Goal: Transaction & Acquisition: Purchase product/service

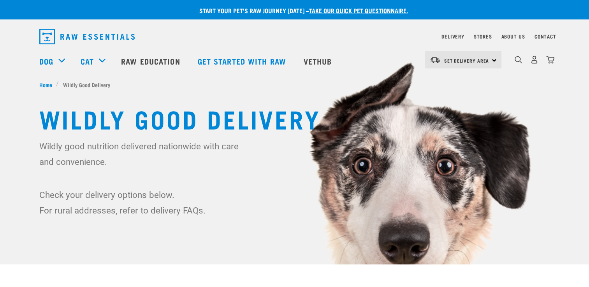
click at [490, 60] on div "Set Delivery Area North Island South Island" at bounding box center [463, 60] width 76 height 18
click at [472, 83] on link "[GEOGRAPHIC_DATA]" at bounding box center [462, 81] width 75 height 17
click at [518, 62] on img "dropdown navigation" at bounding box center [518, 59] width 7 height 7
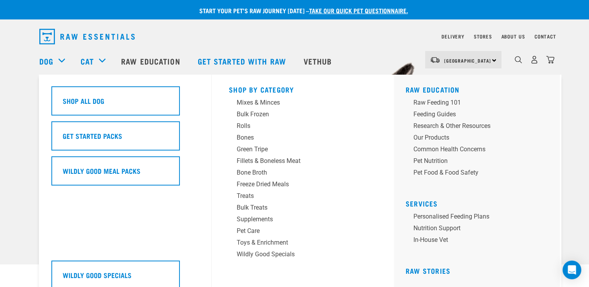
click at [59, 60] on div "Dog" at bounding box center [55, 61] width 33 height 31
click at [257, 175] on div "Bone Broth" at bounding box center [297, 172] width 121 height 9
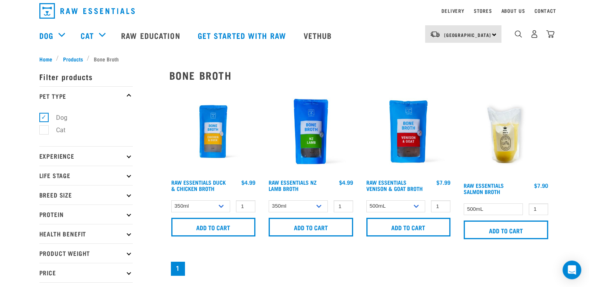
scroll to position [39, 0]
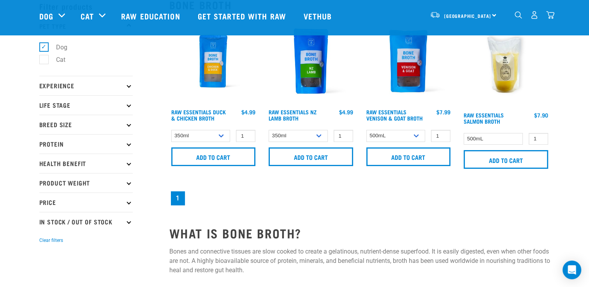
click at [508, 80] on img at bounding box center [506, 62] width 88 height 91
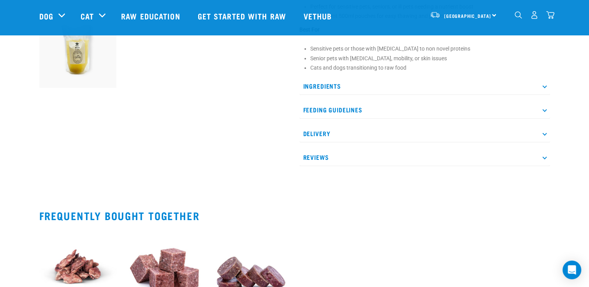
scroll to position [311, 0]
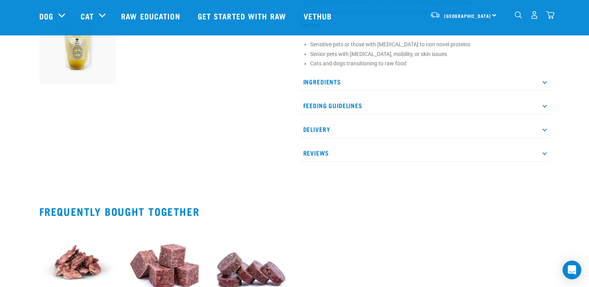
click at [340, 128] on p "Delivery" at bounding box center [424, 130] width 251 height 18
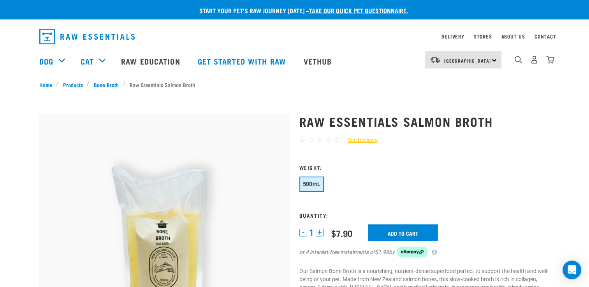
scroll to position [39, 0]
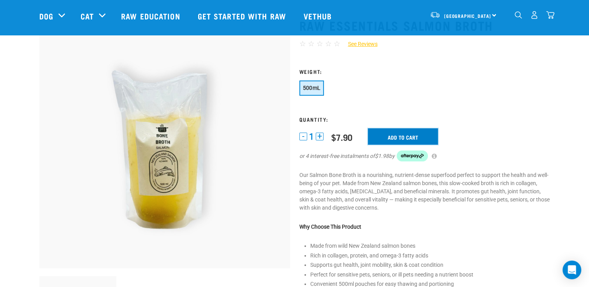
click at [401, 139] on input "Add to cart" at bounding box center [403, 136] width 70 height 16
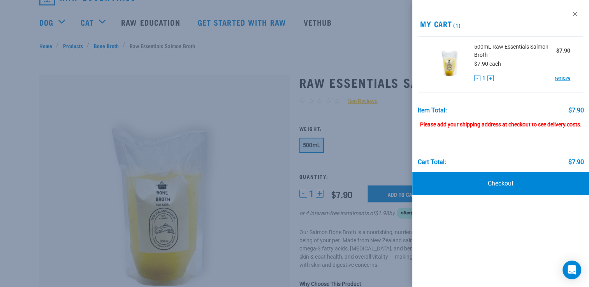
scroll to position [0, 0]
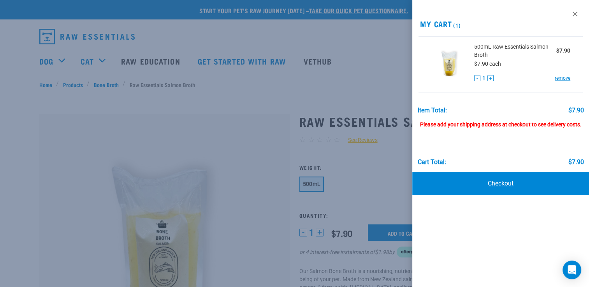
click at [506, 185] on link "Checkout" at bounding box center [500, 183] width 177 height 23
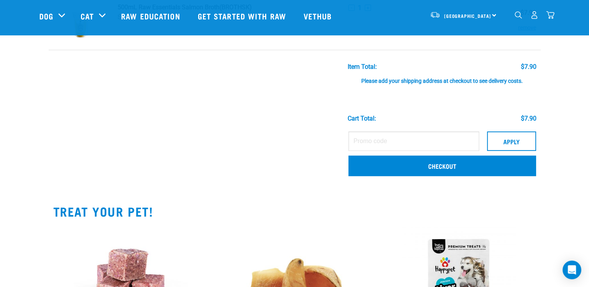
scroll to position [78, 0]
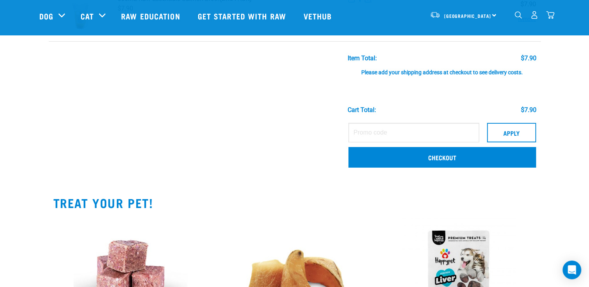
click at [414, 72] on div "Please add your shipping address at checkout to see delivery costs." at bounding box center [442, 69] width 189 height 14
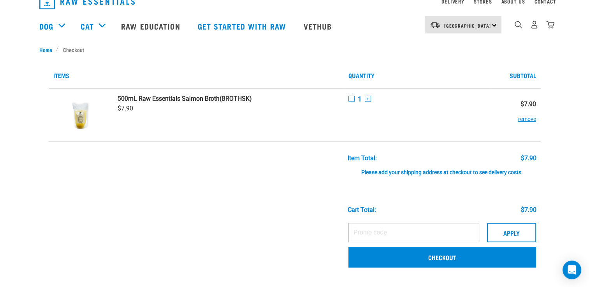
scroll to position [0, 0]
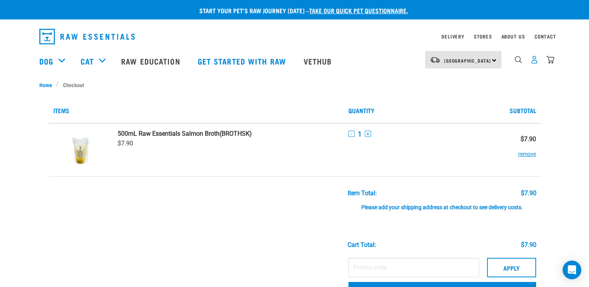
click at [534, 64] on img "dropdown navigation" at bounding box center [534, 60] width 8 height 8
